Goal: Task Accomplishment & Management: Manage account settings

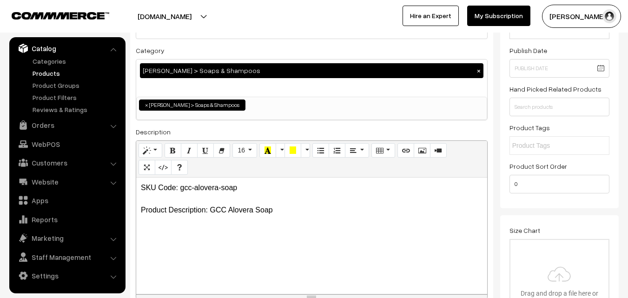
scroll to position [93, 0]
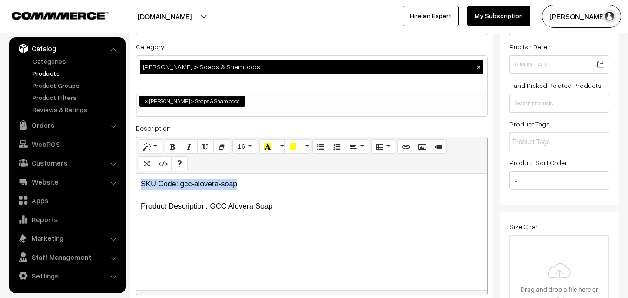
drag, startPoint x: 142, startPoint y: 183, endPoint x: 257, endPoint y: 179, distance: 114.9
click at [257, 179] on p "SKU Code: gcc-alovera-soap Product Description: GCC Alovera Soap" at bounding box center [312, 195] width 342 height 33
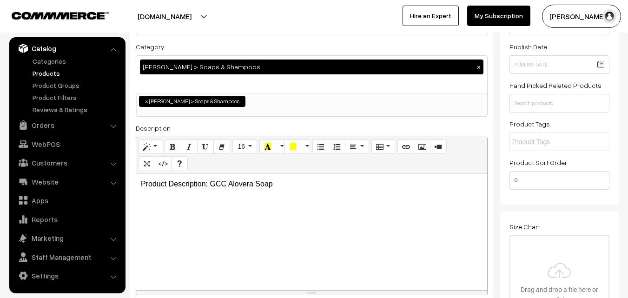
click at [280, 187] on p "Product Description: GCC Alovera Soap" at bounding box center [312, 184] width 342 height 11
click at [275, 181] on p "Product Description: GCC Alovera Soap" at bounding box center [312, 184] width 342 height 11
click at [288, 182] on p "Product Description: GCC Alovera Soap" at bounding box center [312, 184] width 342 height 11
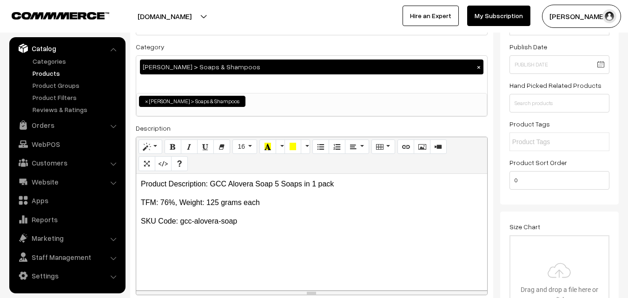
click at [246, 224] on p "SKU Code: gcc-alovera-soap" at bounding box center [312, 221] width 342 height 11
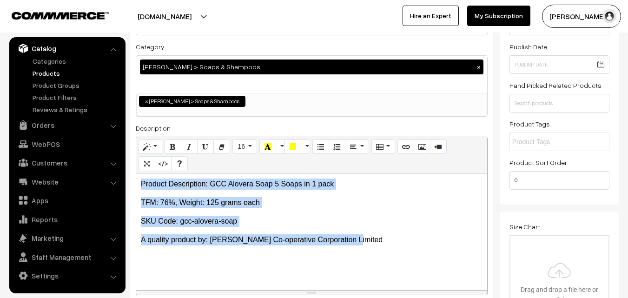
drag, startPoint x: 142, startPoint y: 185, endPoint x: 370, endPoint y: 251, distance: 237.0
click at [370, 251] on div "Product Description: GCC Alovera Soap 5 Soaps in 1 pack TFM: 76%, Weight: 125 g…" at bounding box center [311, 232] width 351 height 116
copy div "Product Description: GCC Alovera Soap 5 Soaps in 1 pack TFM: 76%, Weight: 125 g…"
click at [177, 203] on p "TFM: 76%, Weight: 125 grams each" at bounding box center [312, 202] width 342 height 11
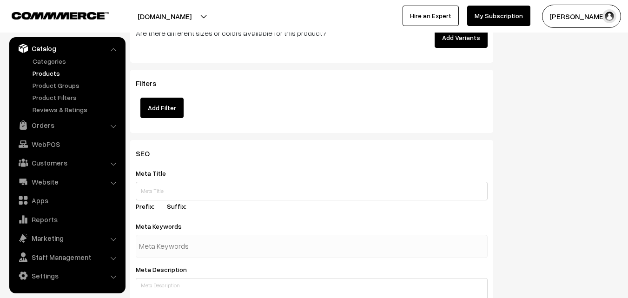
scroll to position [1162, 0]
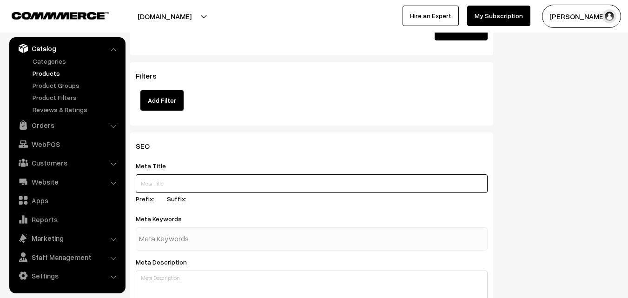
click at [189, 184] on input "text" at bounding box center [312, 183] width 352 height 19
paste input "Buy GCC Aloevera 5 Soaps in 1 Pack Online | Girijan Soaps"
type input "Buy GCC Aloevera 5 Soaps in 1 Pack Online | Girijan Soaps"
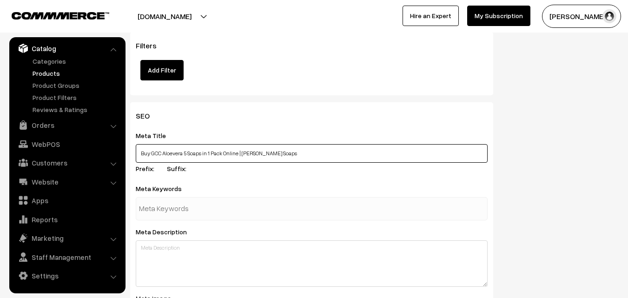
scroll to position [1209, 0]
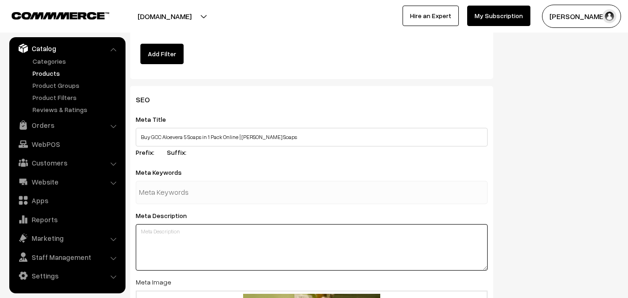
click at [172, 235] on textarea at bounding box center [312, 247] width 352 height 46
paste textarea "Buy GCC Aloevera 5 Soaps in 1 Pack Online, Girijan Soaps available at K S Natur…"
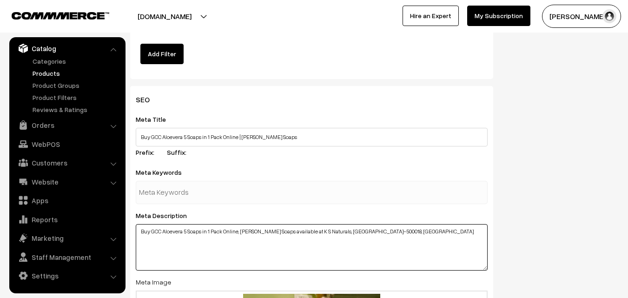
type textarea "Buy GCC Aloevera 5 Soaps in 1 Pack Online, Girijan Soaps available at K S Natur…"
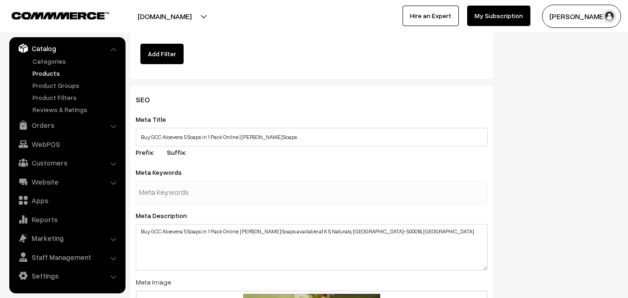
click at [165, 190] on input "text" at bounding box center [187, 192] width 97 height 19
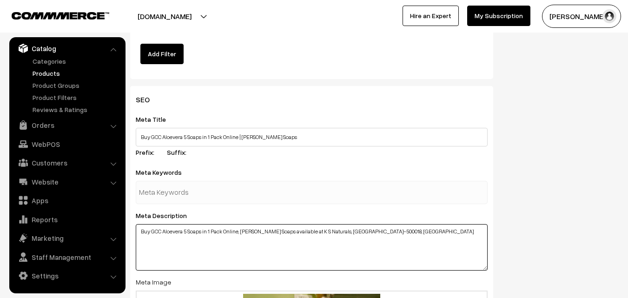
drag, startPoint x: 152, startPoint y: 231, endPoint x: 204, endPoint y: 231, distance: 52.1
click at [204, 231] on textarea "Buy GCC Aloevera 5 Soaps in 1 Pack Online, Girijan Soaps available at K S Natur…" at bounding box center [312, 247] width 352 height 46
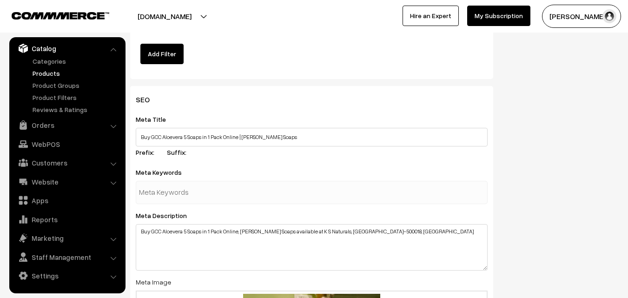
click at [167, 196] on input "text" at bounding box center [187, 192] width 97 height 19
paste input "GCC Aloevera 5 Soaps"
type input "GCC Aloevera 5 Soaps online"
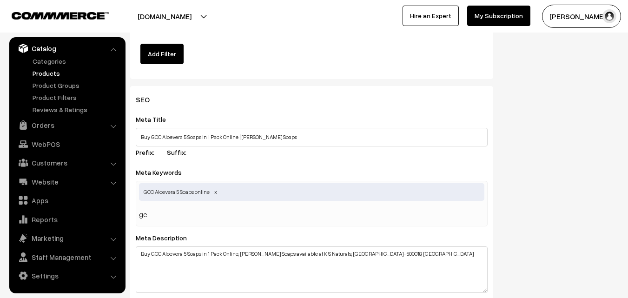
type input "g"
type input "girijan soaps online"
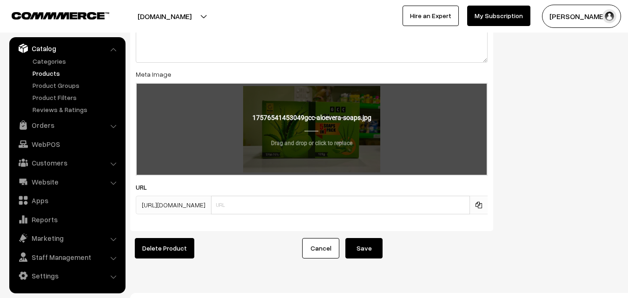
scroll to position [1482, 0]
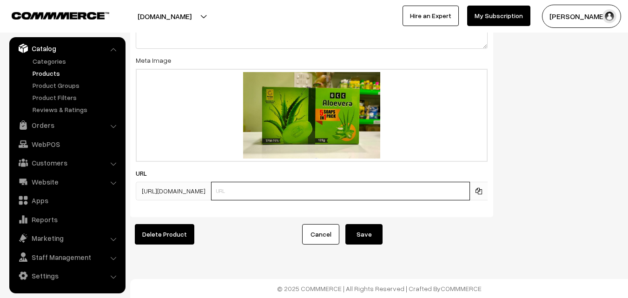
click at [269, 182] on input "text" at bounding box center [340, 191] width 259 height 19
type input "g"
type input "girijan-gcc-aloevera-soap"
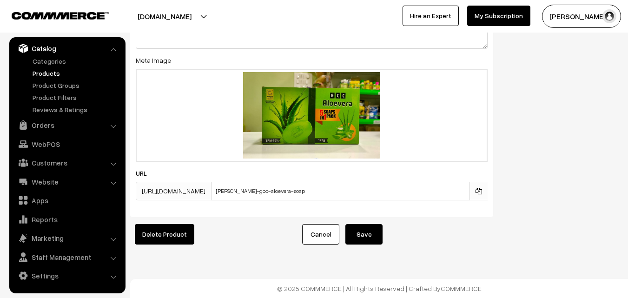
click at [371, 229] on button "Save" at bounding box center [363, 234] width 37 height 20
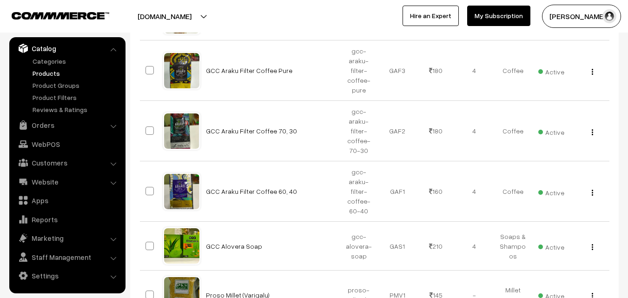
scroll to position [511, 0]
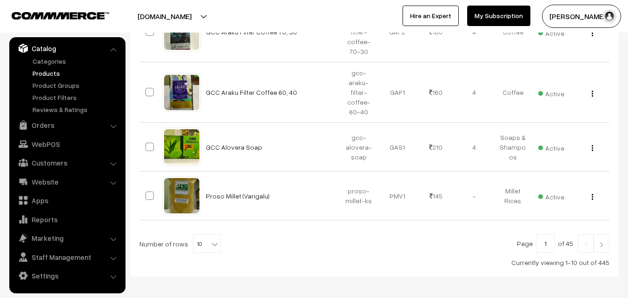
click at [210, 242] on b at bounding box center [214, 243] width 9 height 9
select select "100"
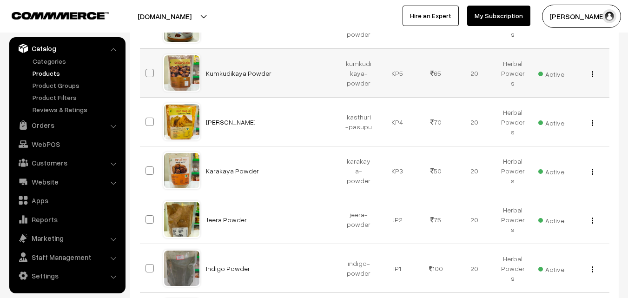
scroll to position [5011, 0]
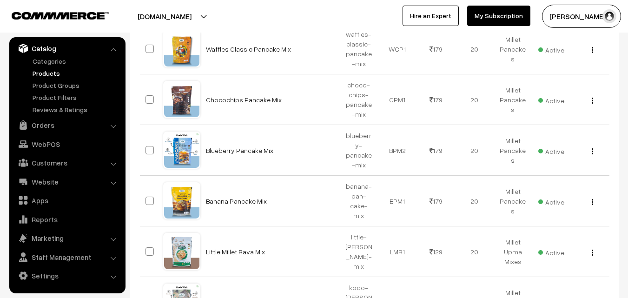
scroll to position [5210, 0]
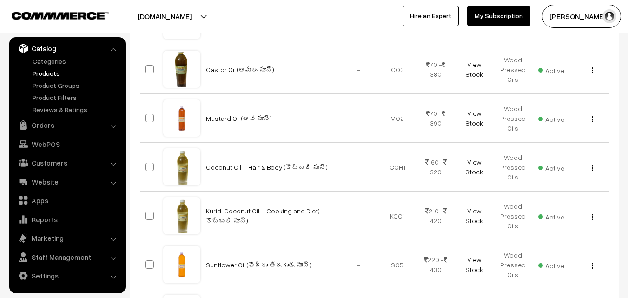
scroll to position [5287, 0]
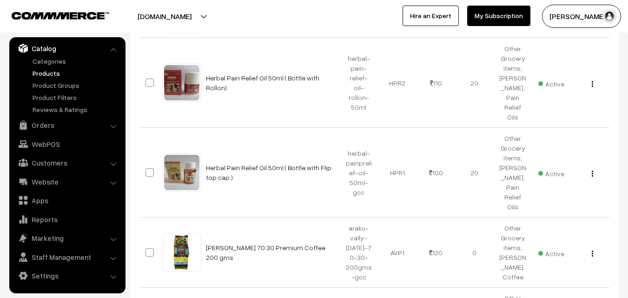
scroll to position [2382, 0]
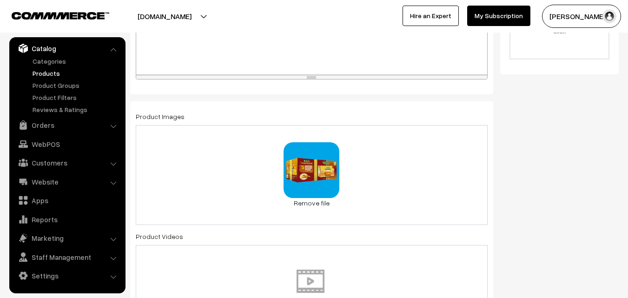
scroll to position [232, 0]
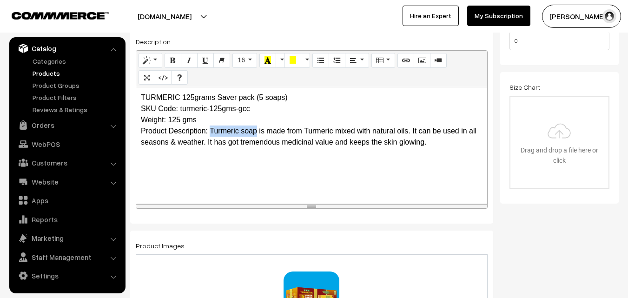
drag, startPoint x: 211, startPoint y: 130, endPoint x: 256, endPoint y: 129, distance: 44.6
click at [256, 129] on p "TURMERIC 125grams Saver pack (5 soaps) SKU Code: turmeric-125gms-gcc Weight: 12…" at bounding box center [312, 120] width 342 height 56
copy p "Turmeric soap"
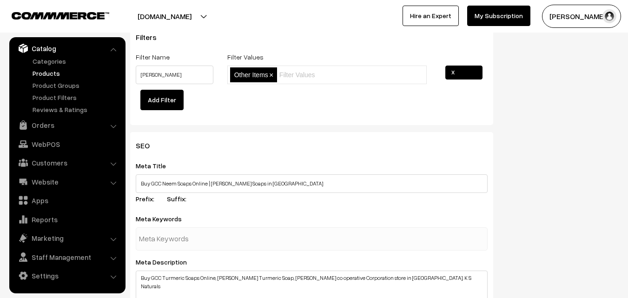
scroll to position [1255, 0]
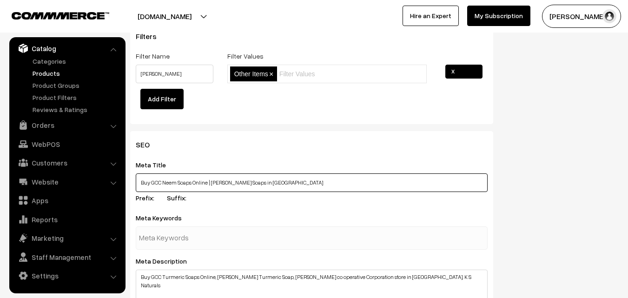
drag, startPoint x: 163, startPoint y: 182, endPoint x: 192, endPoint y: 182, distance: 28.8
click at [192, 182] on input "Buy GCC Neem Soaps Online | Girijan Soaps in Hyderabad" at bounding box center [312, 182] width 352 height 19
paste input "Turmeric soap"
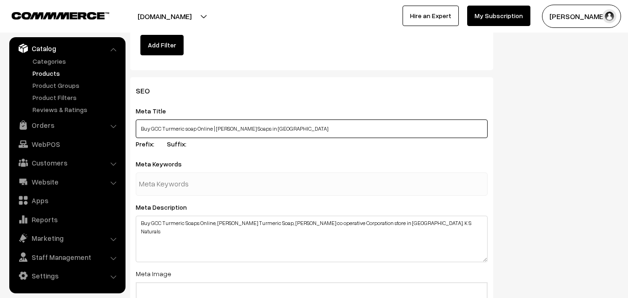
scroll to position [1302, 0]
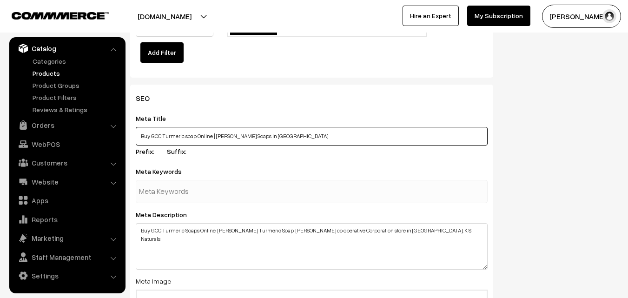
drag, startPoint x: 216, startPoint y: 136, endPoint x: 244, endPoint y: 136, distance: 28.4
click at [244, 136] on input "Buy GCC Turmeric soap Online | Girijan Soaps in Hyderabad" at bounding box center [312, 136] width 352 height 19
type input "Buy GCC Turmeric soap Online | Girijan Soaps in Hyderabad"
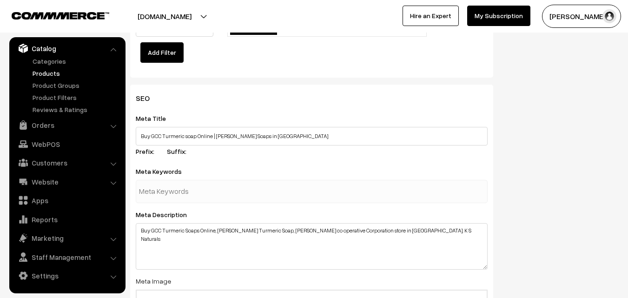
click at [171, 194] on input "text" at bounding box center [187, 191] width 97 height 19
paste input "Girijan Soaps"
type input "Girijan Soaps"
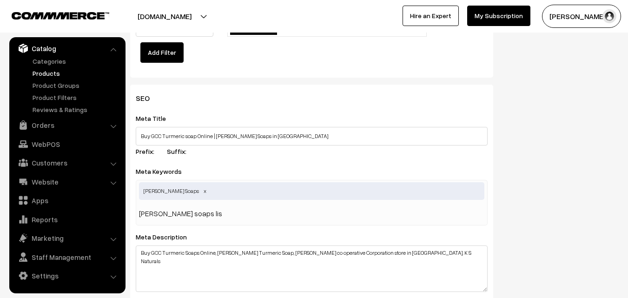
type input "girijan soaps list"
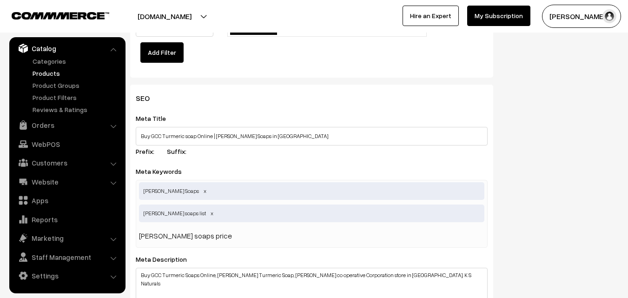
type input "girijan soaps prices"
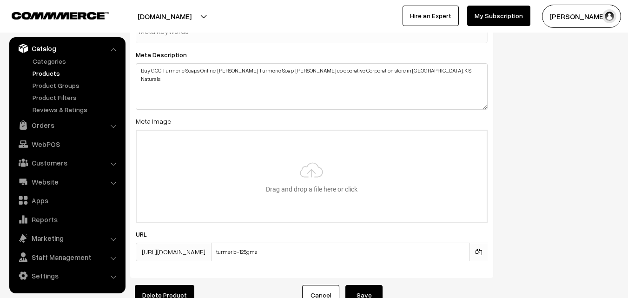
scroll to position [1534, 0]
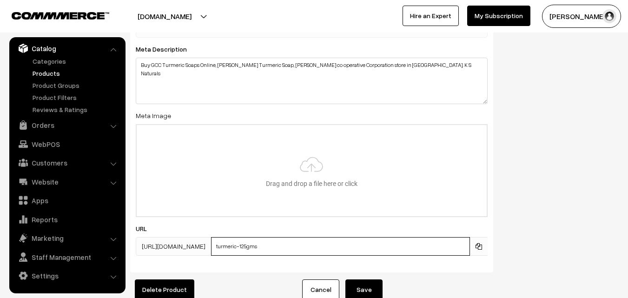
click at [244, 242] on input "turmeric-125gms" at bounding box center [340, 246] width 259 height 19
drag, startPoint x: 293, startPoint y: 244, endPoint x: 345, endPoint y: 244, distance: 52.5
click at [345, 244] on input "girijan-soap-turmeric-125gms" at bounding box center [340, 246] width 259 height 19
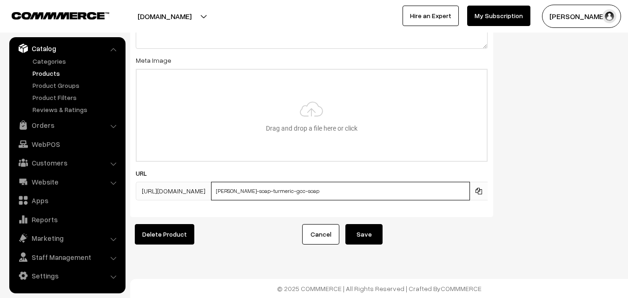
scroll to position [1596, 0]
type input "girijan-soap-turmeric-gcc-soap"
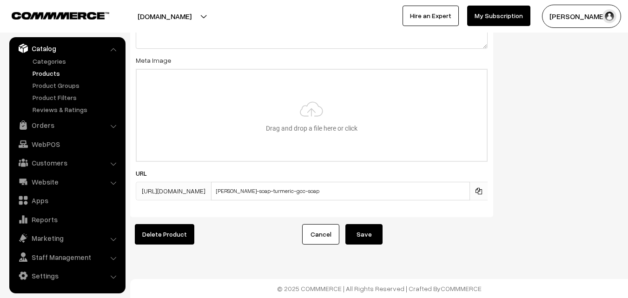
click at [365, 232] on button "Save" at bounding box center [363, 234] width 37 height 20
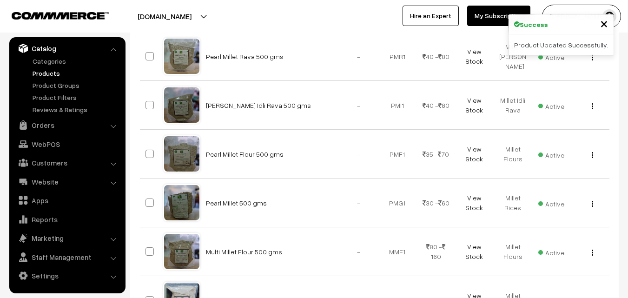
scroll to position [5515, 0]
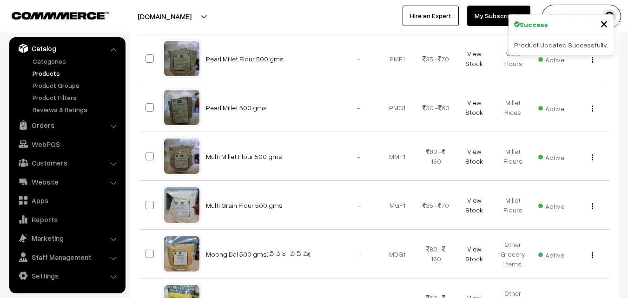
drag, startPoint x: 632, startPoint y: 66, endPoint x: 635, endPoint y: 297, distance: 230.6
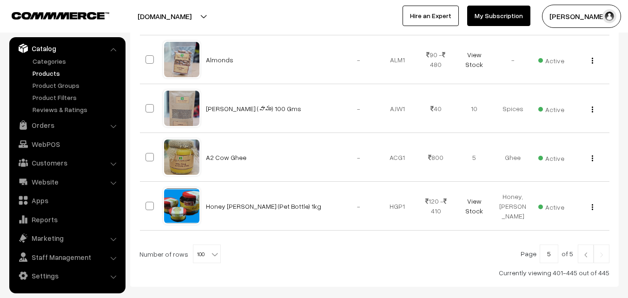
scroll to position [2231, 0]
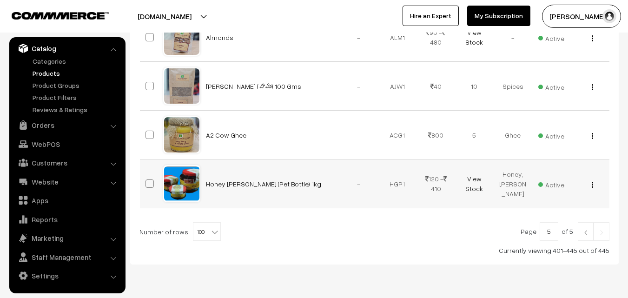
click at [593, 182] on img "button" at bounding box center [592, 185] width 1 height 6
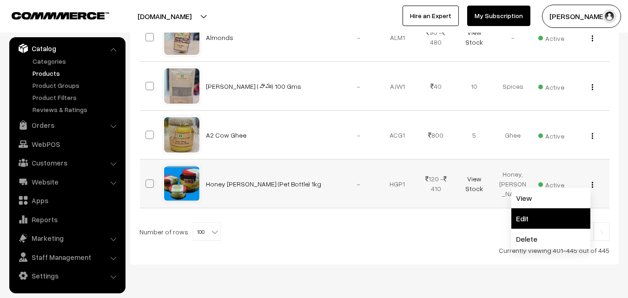
click at [536, 208] on link "Edit" at bounding box center [550, 218] width 79 height 20
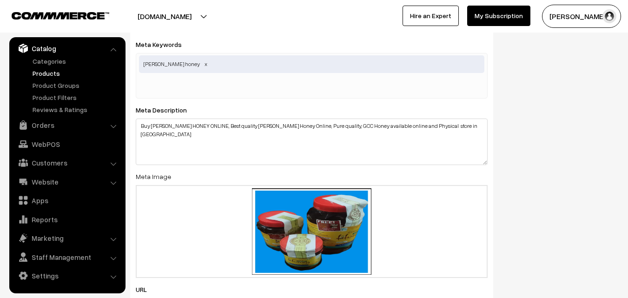
scroll to position [1094, 0]
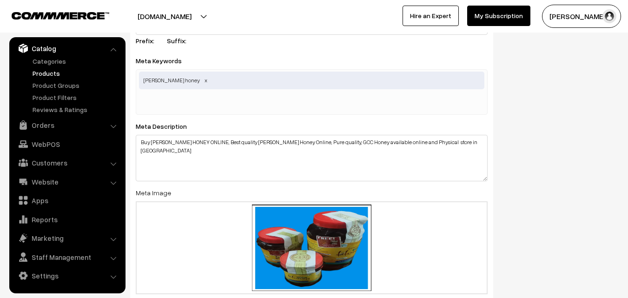
click at [175, 100] on input "text" at bounding box center [187, 103] width 97 height 19
type input "gcc honey online"
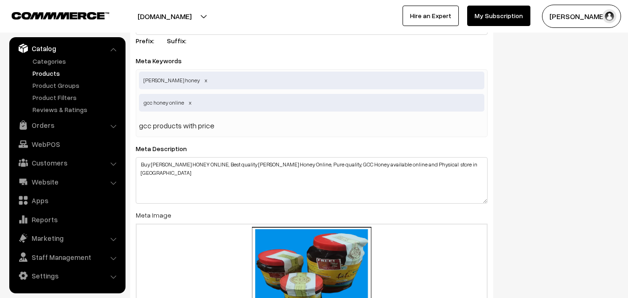
type input "gcc products with prices"
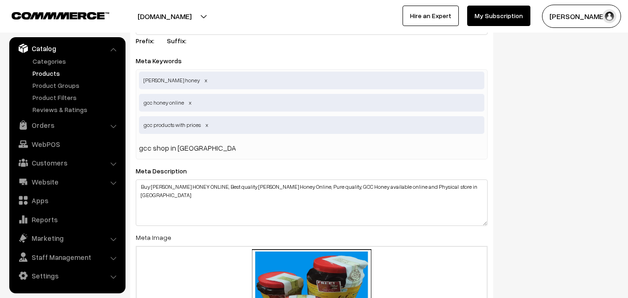
type input "gcc shop in [GEOGRAPHIC_DATA]"
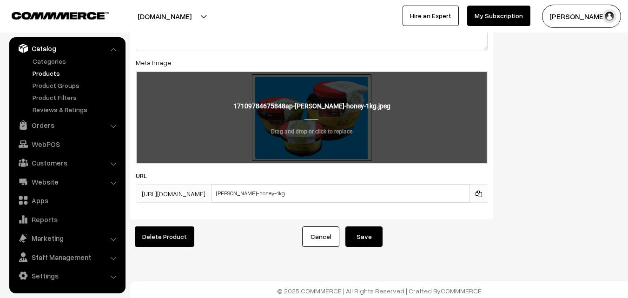
scroll to position [1301, 0]
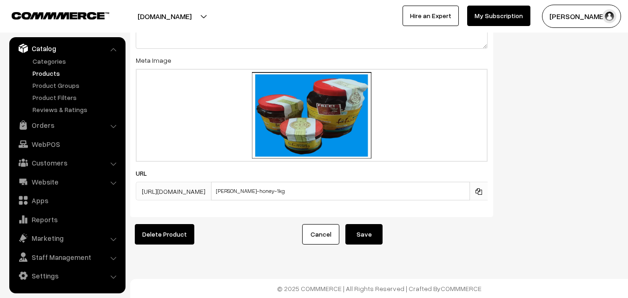
click at [364, 224] on button "Save" at bounding box center [363, 234] width 37 height 20
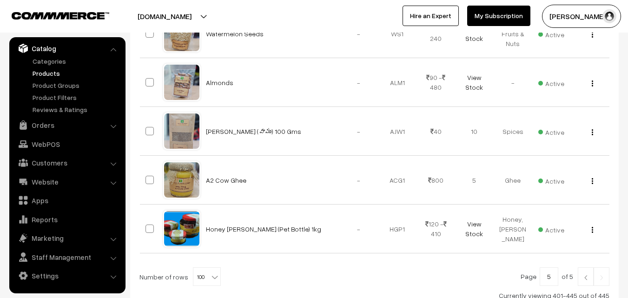
scroll to position [2231, 0]
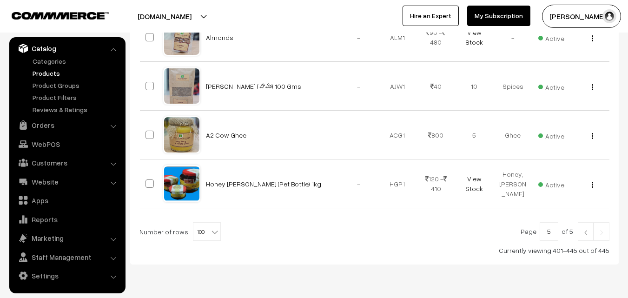
click at [587, 230] on img at bounding box center [586, 233] width 8 height 6
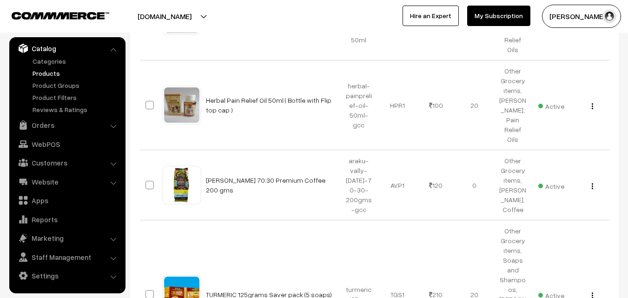
scroll to position [2382, 0]
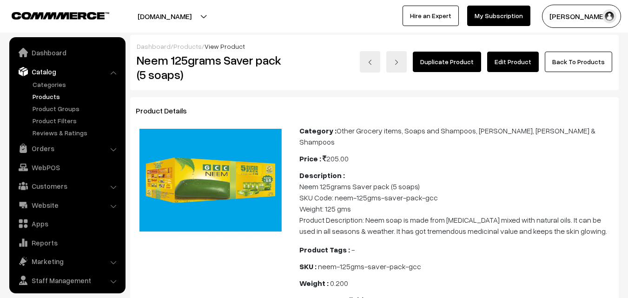
scroll to position [23, 0]
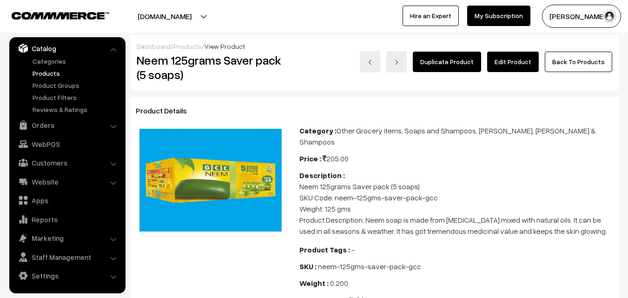
click at [522, 63] on link "Edit Product" at bounding box center [513, 62] width 52 height 20
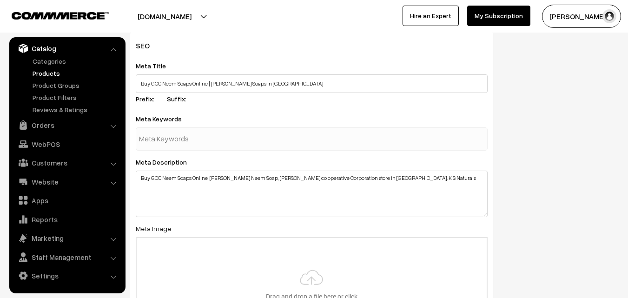
scroll to position [1348, 0]
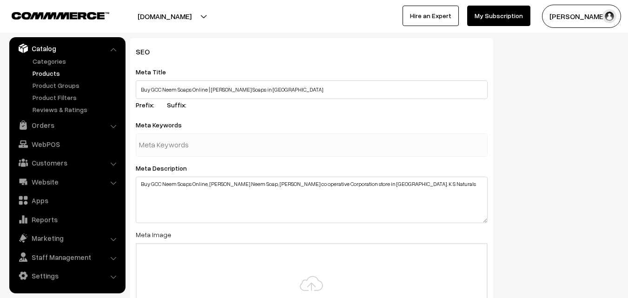
click at [198, 143] on input "text" at bounding box center [187, 145] width 97 height 19
type input "gcc soaps"
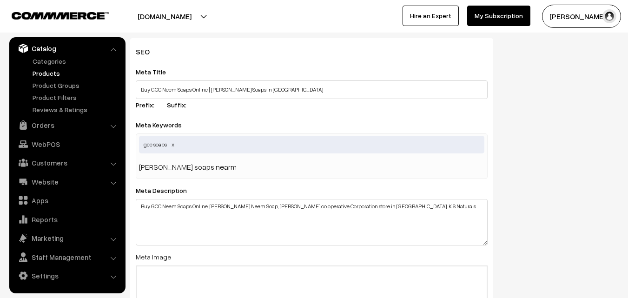
type input "girijan soaps nearme"
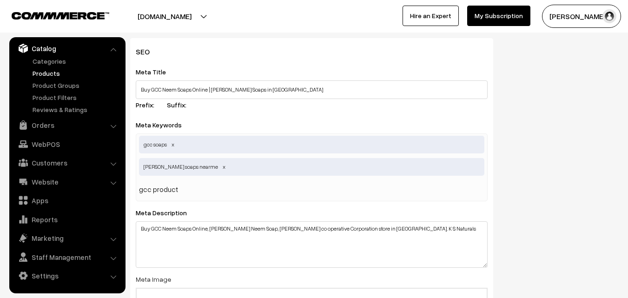
type input "gcc products"
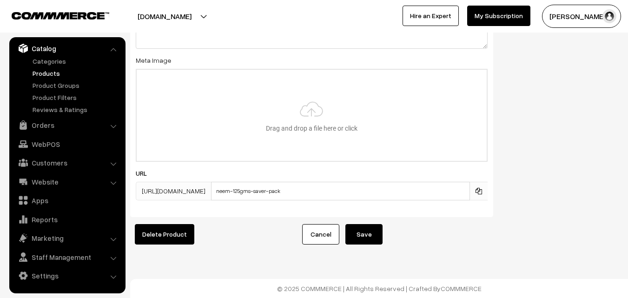
scroll to position [1596, 0]
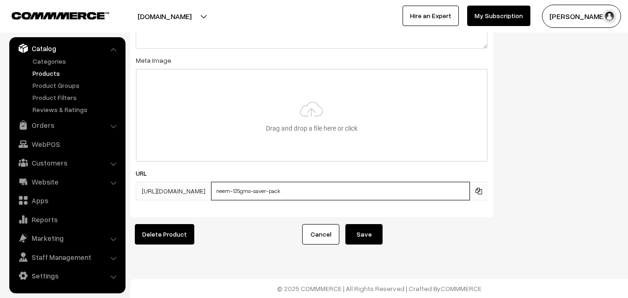
click at [262, 183] on input "neem-125gms-saver-pack" at bounding box center [340, 191] width 259 height 19
click at [332, 182] on input "neem-soap-125gms-saver-pack" at bounding box center [340, 191] width 259 height 19
type input "neem-soap-125gms-saver-pack-gcc"
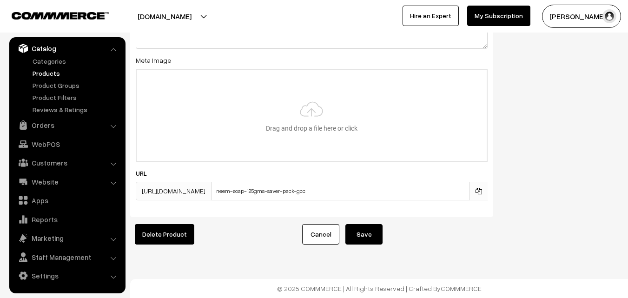
click at [360, 225] on button "Save" at bounding box center [363, 234] width 37 height 20
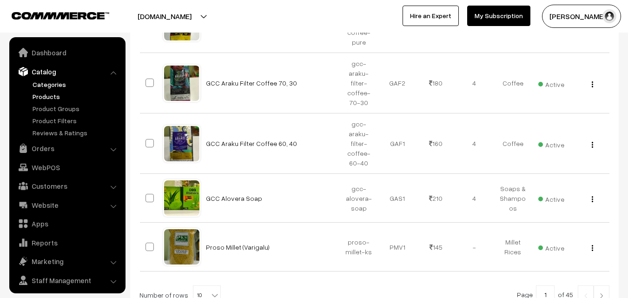
scroll to position [457, 0]
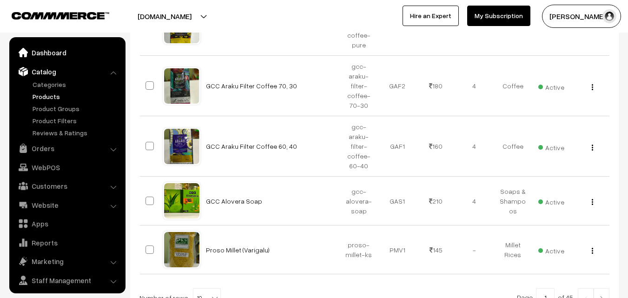
click at [45, 51] on link "Dashboard" at bounding box center [67, 52] width 111 height 17
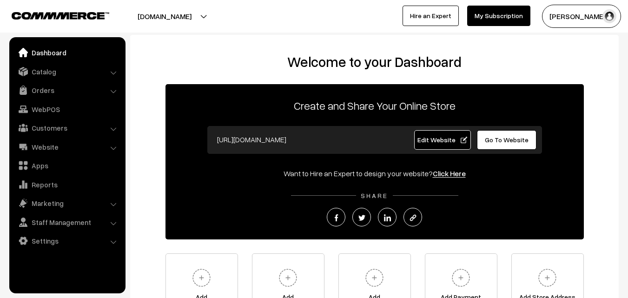
click at [47, 90] on link "Orders" at bounding box center [67, 90] width 111 height 17
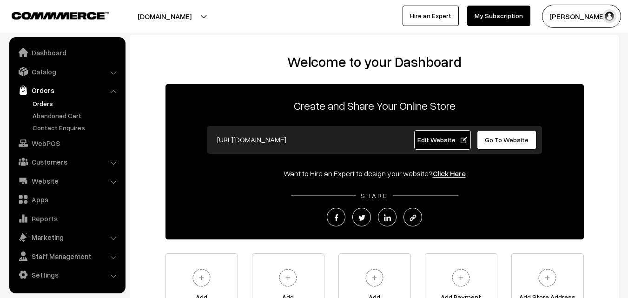
click at [48, 103] on link "Orders" at bounding box center [76, 104] width 92 height 10
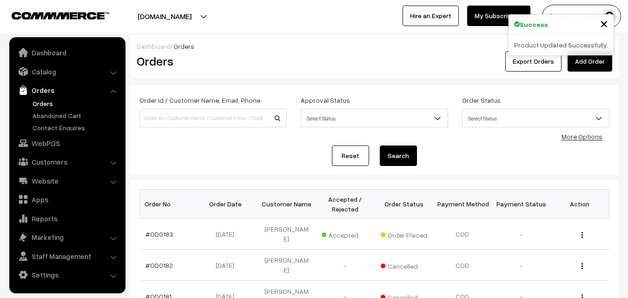
click at [606, 23] on span "×" at bounding box center [604, 22] width 8 height 17
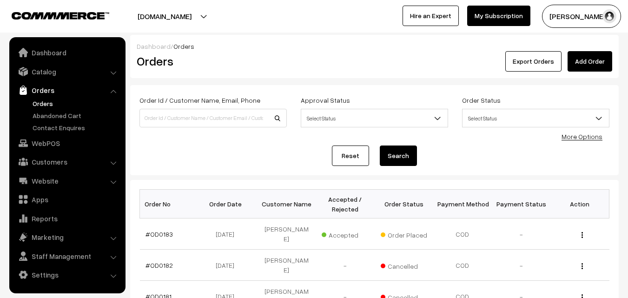
click at [576, 18] on button "[PERSON_NAME]" at bounding box center [581, 16] width 79 height 23
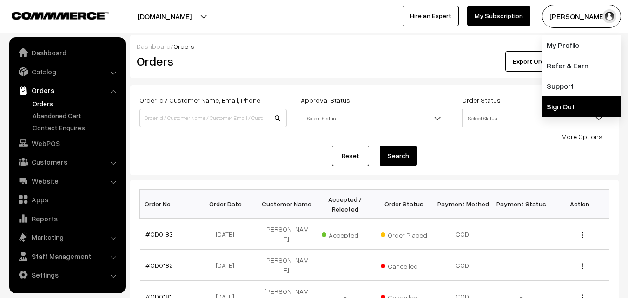
click at [571, 100] on link "Sign Out" at bounding box center [581, 106] width 79 height 20
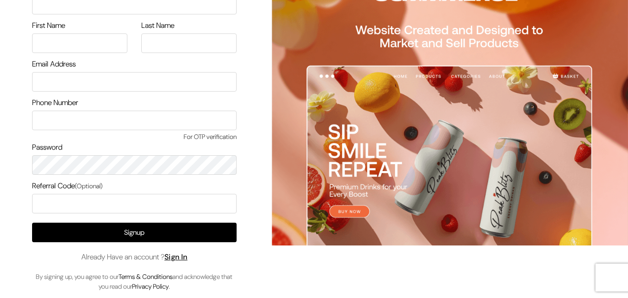
scroll to position [53, 0]
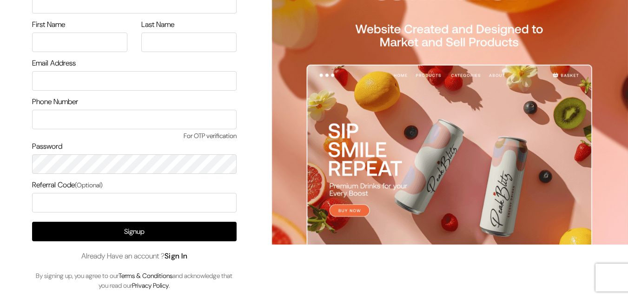
click at [188, 257] on link "Sign In" at bounding box center [176, 256] width 23 height 10
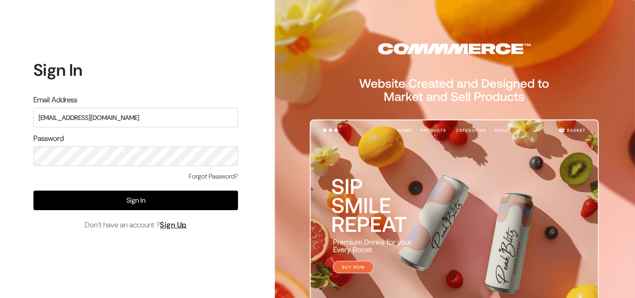
type input "[EMAIL_ADDRESS][DOMAIN_NAME]"
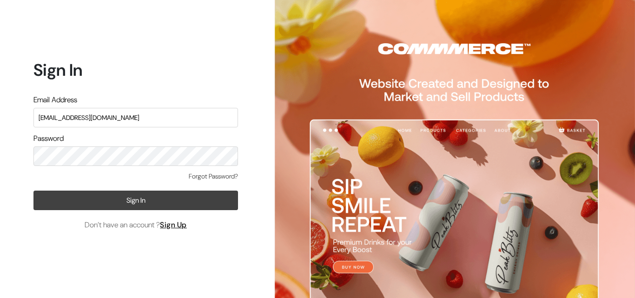
click at [106, 199] on button "Sign In" at bounding box center [135, 201] width 205 height 20
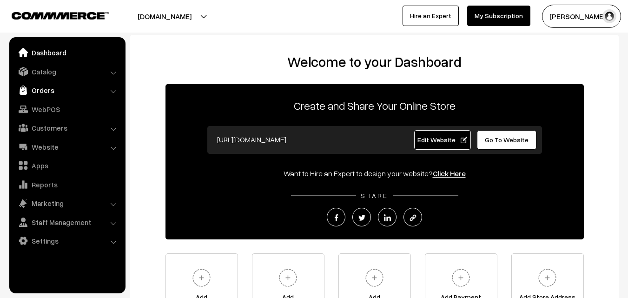
click at [53, 90] on link "Orders" at bounding box center [67, 90] width 111 height 17
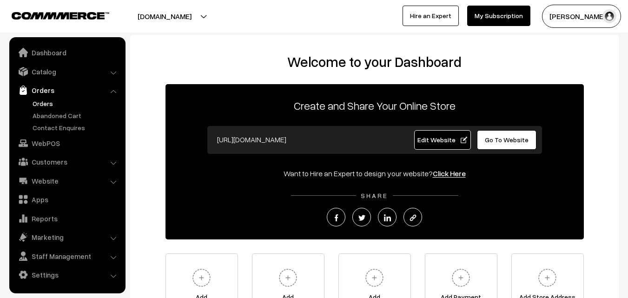
click at [51, 101] on link "Orders" at bounding box center [76, 104] width 92 height 10
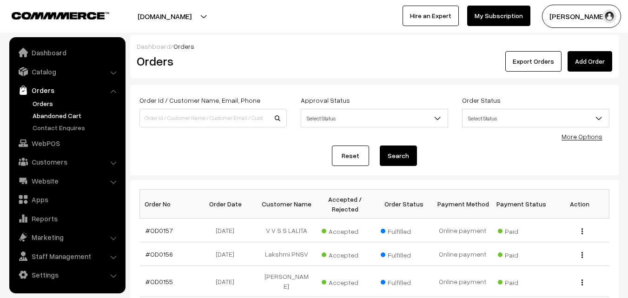
click at [51, 114] on link "Abandoned Cart" at bounding box center [76, 116] width 92 height 10
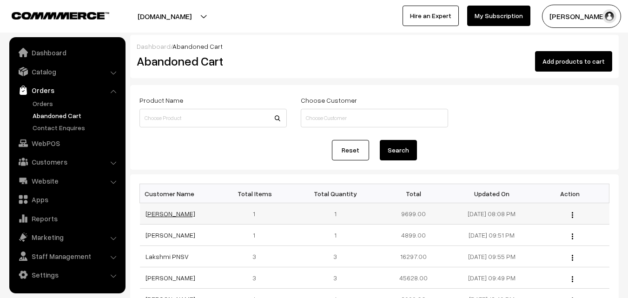
click at [165, 215] on link "[PERSON_NAME]" at bounding box center [170, 214] width 50 height 8
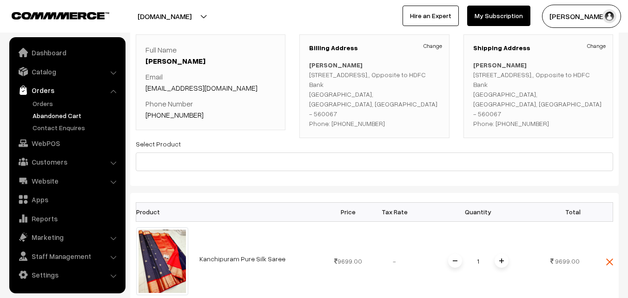
scroll to position [46, 0]
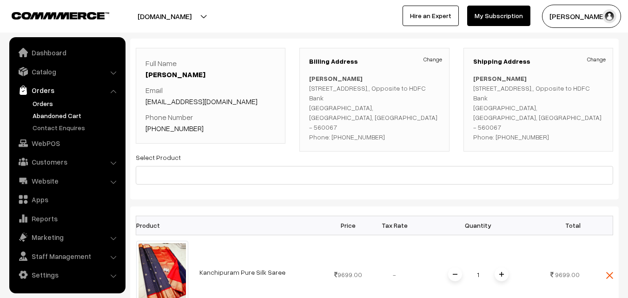
click at [46, 106] on link "Orders" at bounding box center [76, 104] width 92 height 10
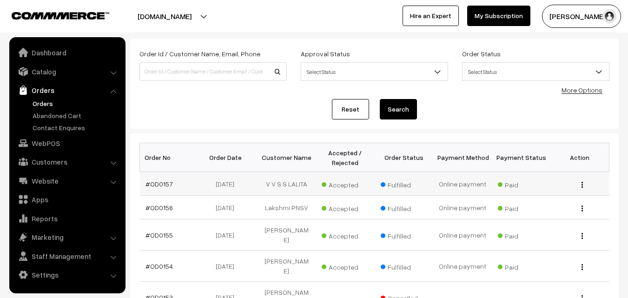
scroll to position [93, 0]
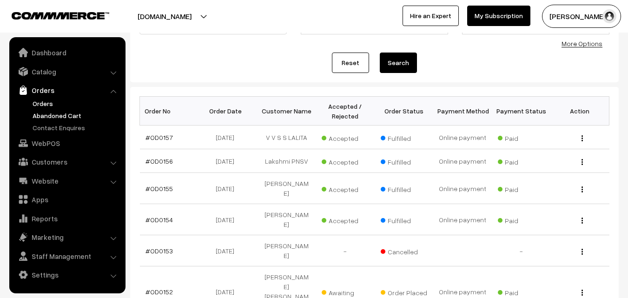
click at [58, 112] on link "Abandoned Cart" at bounding box center [76, 116] width 92 height 10
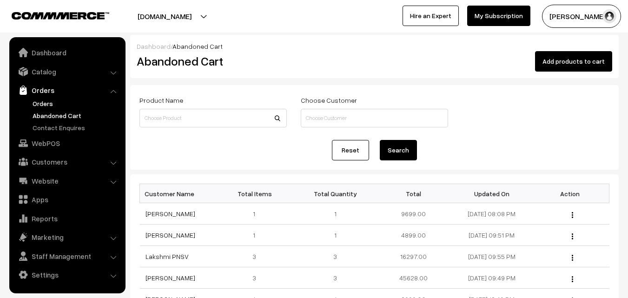
click at [41, 104] on link "Orders" at bounding box center [76, 104] width 92 height 10
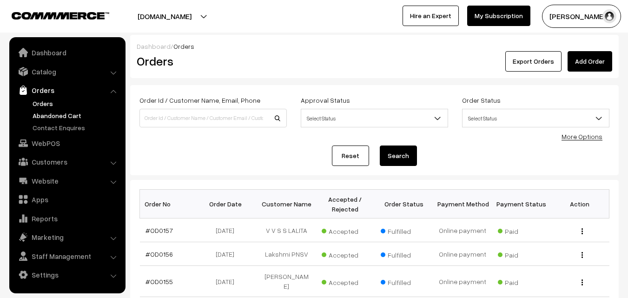
click at [43, 114] on link "Abandoned Cart" at bounding box center [76, 116] width 92 height 10
